Goal: Find specific page/section: Find specific page/section

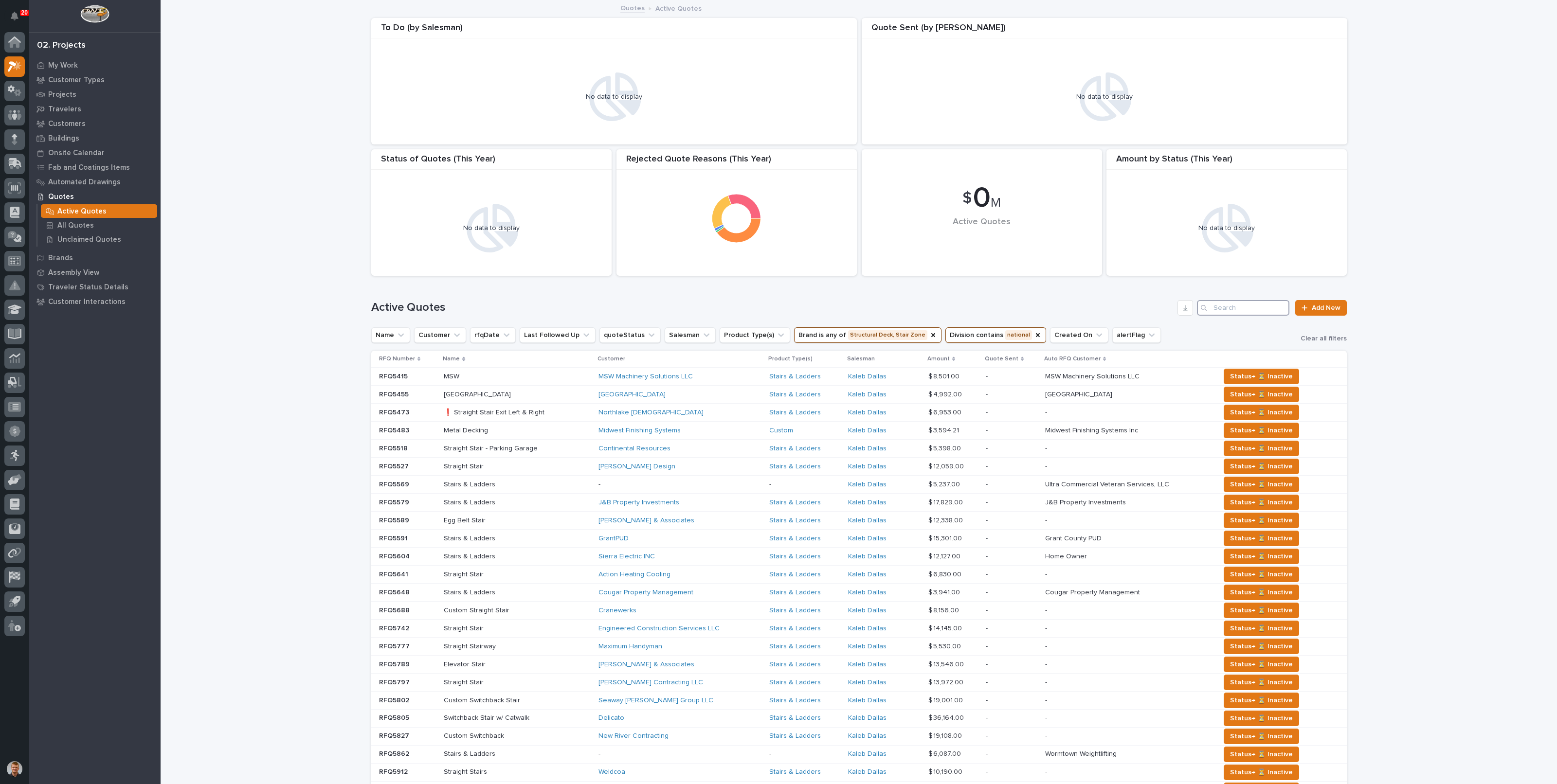
click at [1224, 305] on input "Search" at bounding box center [1243, 308] width 93 height 15
click at [1036, 338] on icon "Division" at bounding box center [1038, 336] width 4 height 4
click at [908, 335] on button "Brand is any of Structural Deck, Stair Zone" at bounding box center [867, 336] width 148 height 15
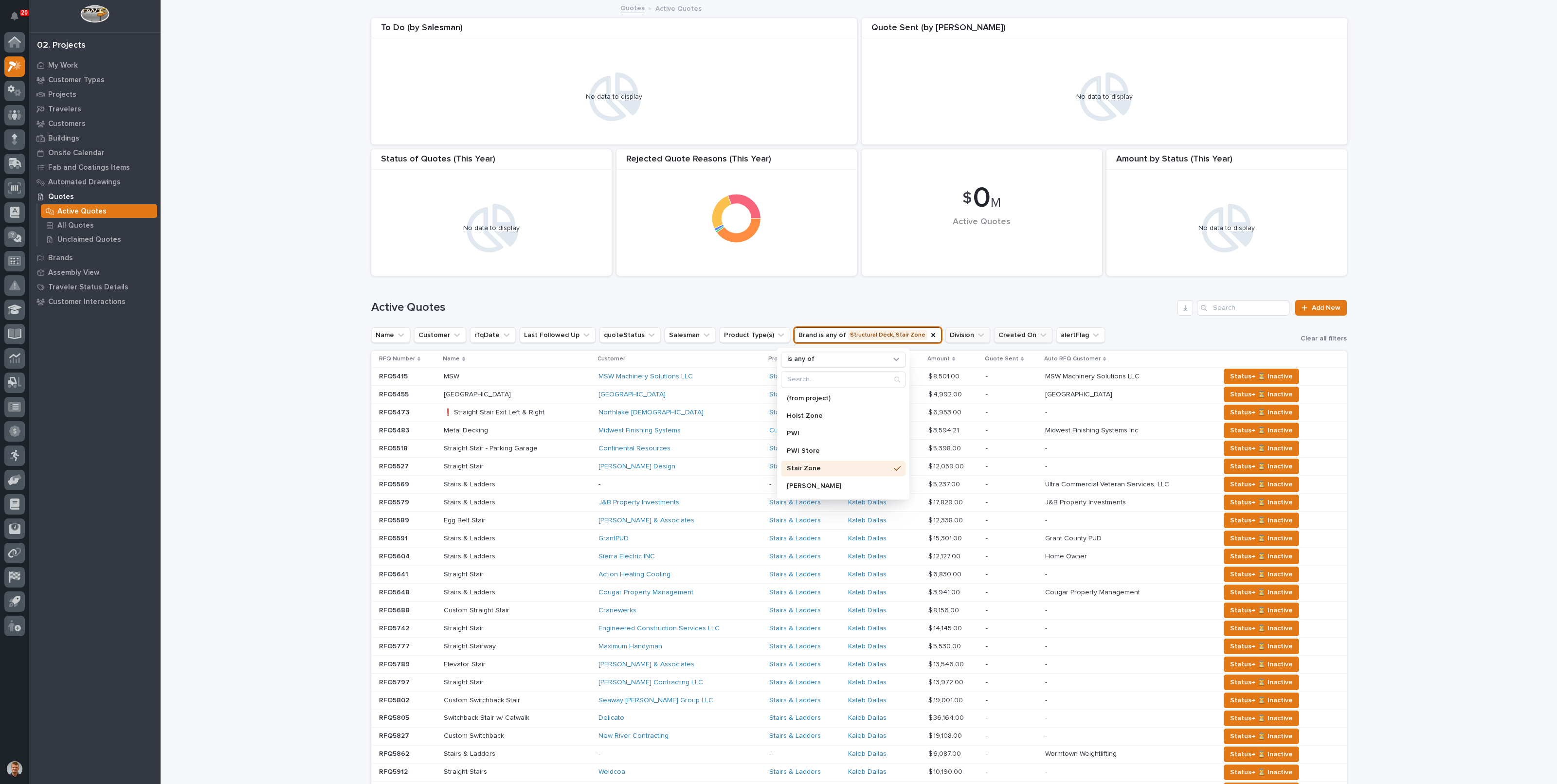
click at [930, 334] on icon "Brand" at bounding box center [934, 336] width 8 height 8
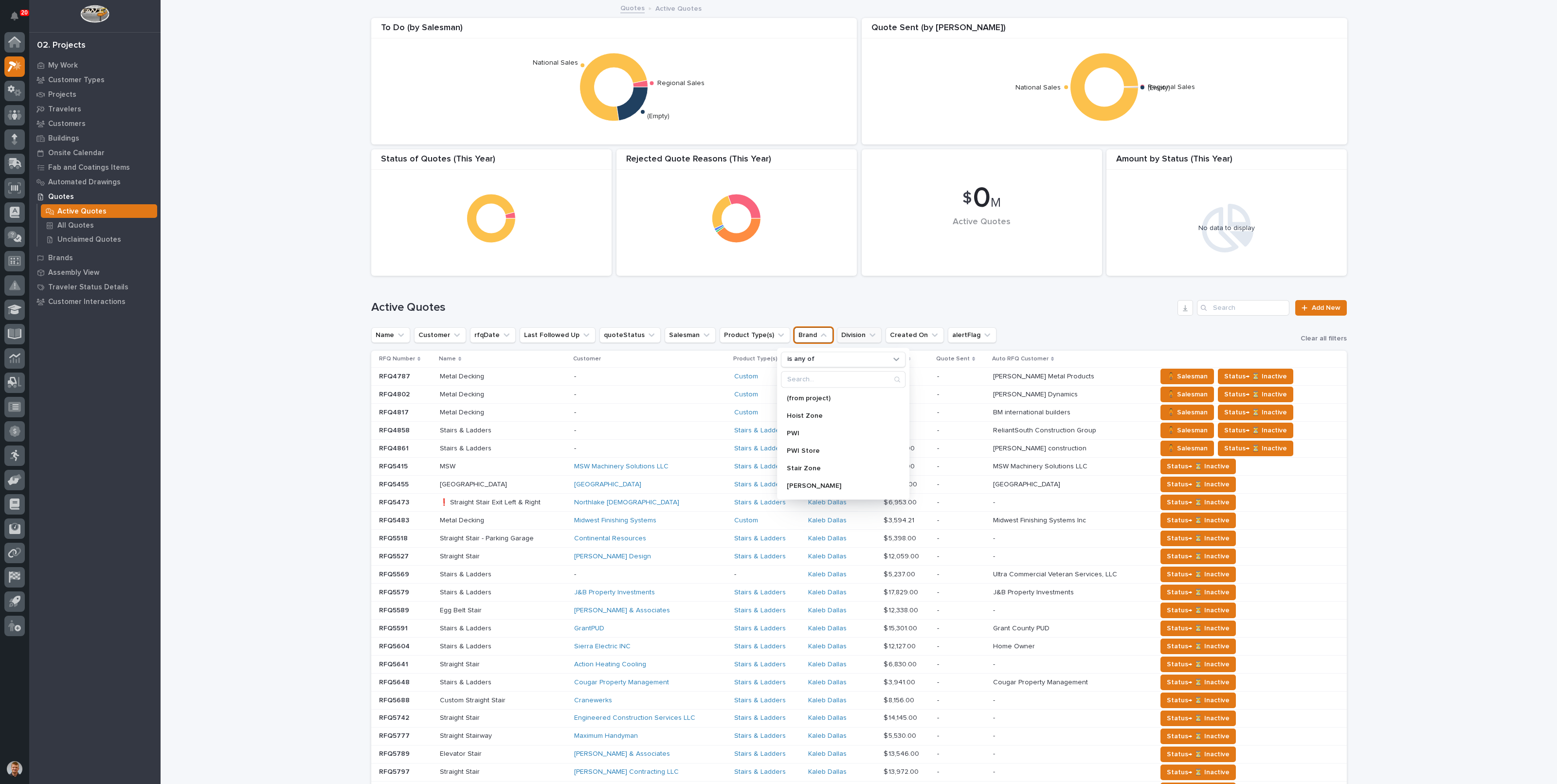
click at [930, 336] on icon "Created On" at bounding box center [935, 336] width 10 height 10
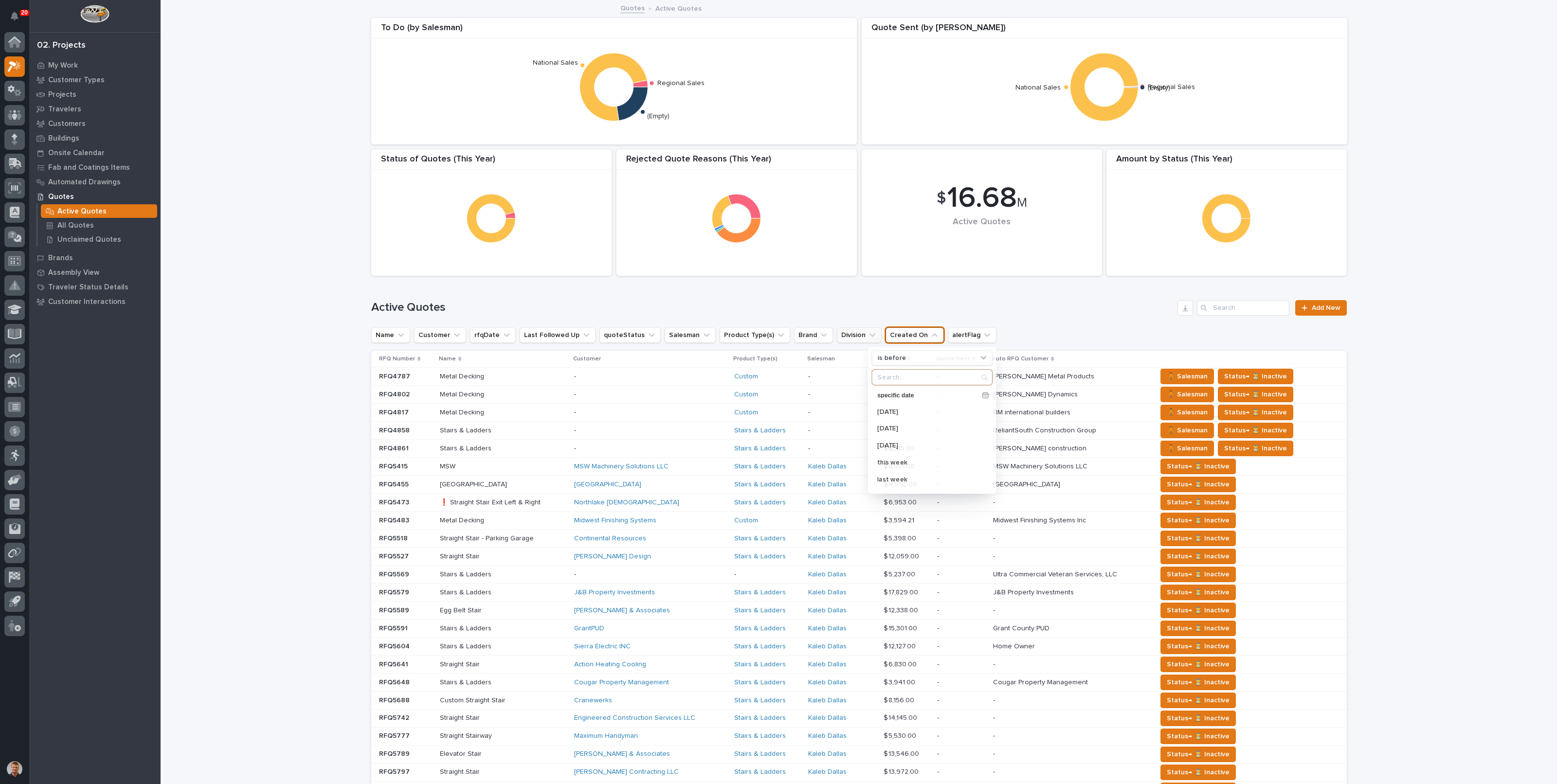
drag, startPoint x: 1069, startPoint y: 314, endPoint x: 1079, endPoint y: 314, distance: 10.0
click at [1073, 314] on div "Active Quotes Add New" at bounding box center [860, 308] width 976 height 15
click at [1228, 311] on input "Search" at bounding box center [1243, 308] width 93 height 15
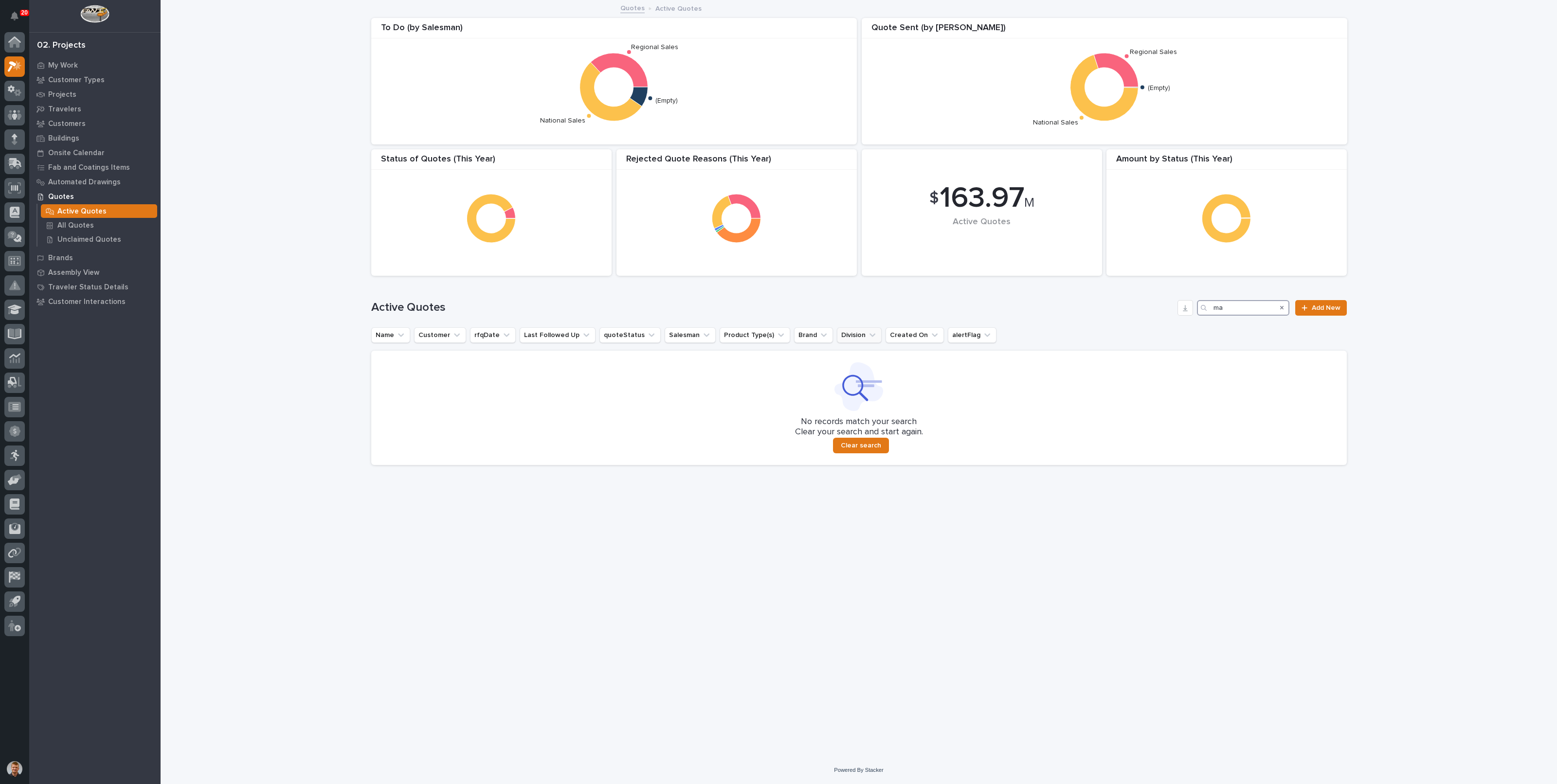
type input "m"
